Goal: Task Accomplishment & Management: Use online tool/utility

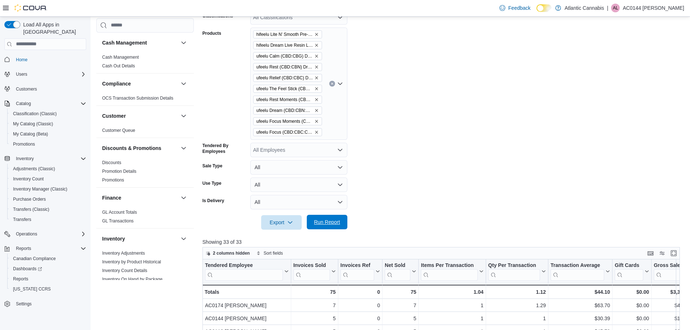
scroll to position [362, 0]
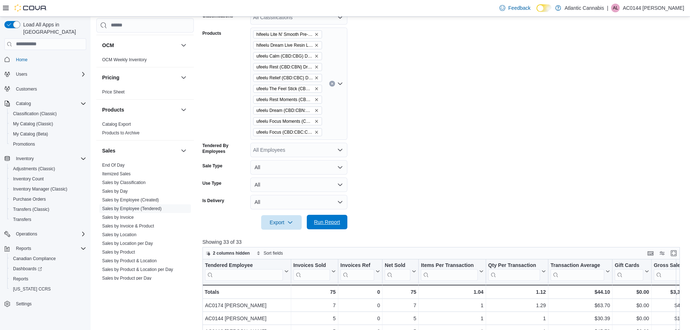
click at [325, 216] on span "Run Report" at bounding box center [327, 222] width 32 height 14
click at [334, 271] on icon at bounding box center [333, 271] width 6 height 4
click at [315, 232] on span "Sort High-Low" at bounding box center [320, 235] width 28 height 6
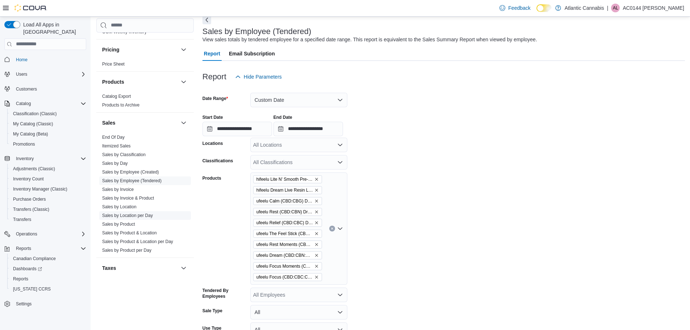
scroll to position [399, 0]
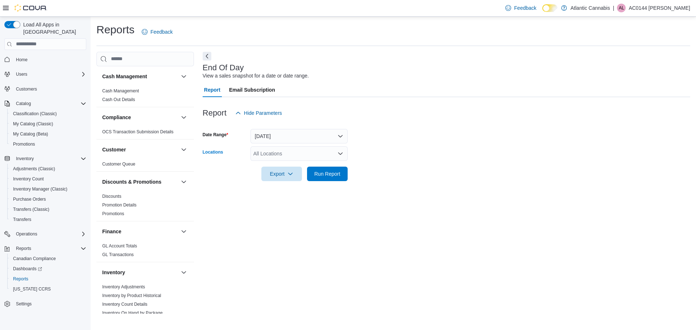
click at [290, 148] on div "All Locations" at bounding box center [298, 153] width 97 height 14
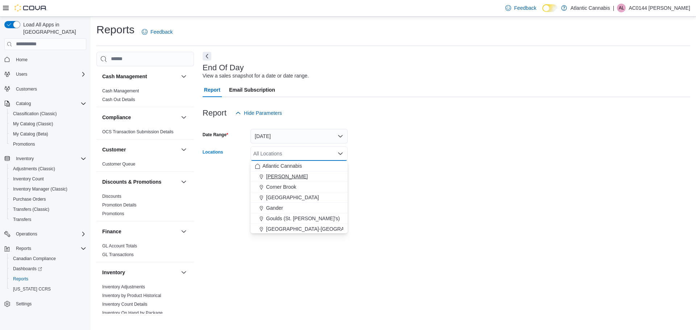
click at [274, 177] on span "[PERSON_NAME]" at bounding box center [287, 176] width 42 height 7
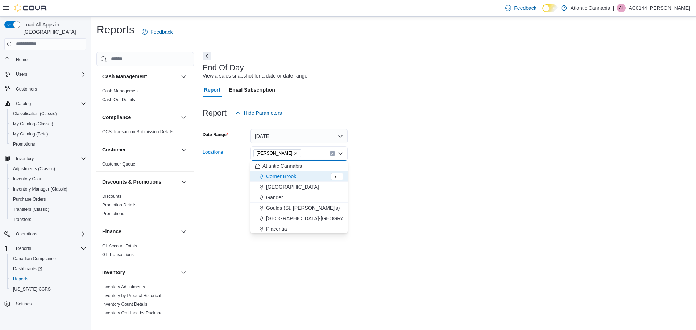
click at [400, 174] on form "Date Range [DATE] Locations Bay [PERSON_NAME] Combo box. Selected. [GEOGRAPHIC_…" at bounding box center [446, 150] width 487 height 61
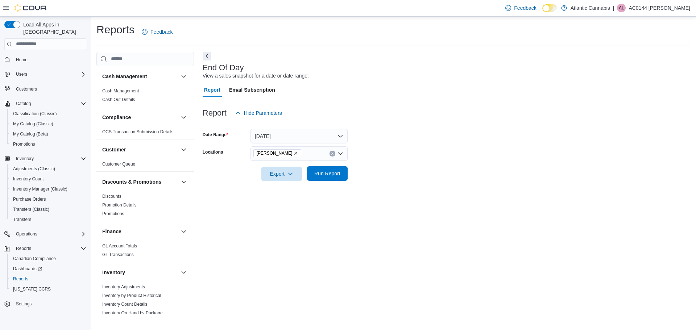
click at [315, 173] on span "Run Report" at bounding box center [327, 173] width 26 height 7
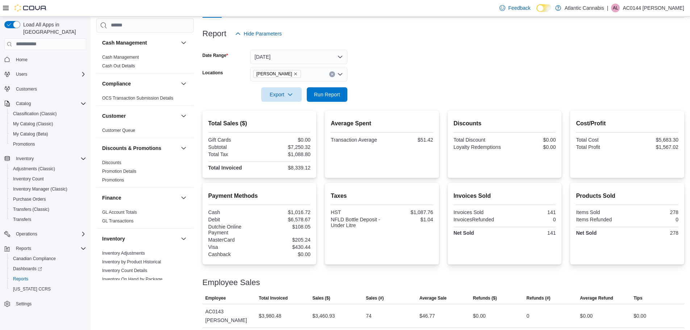
scroll to position [109, 0]
